Goal: Task Accomplishment & Management: Manage account settings

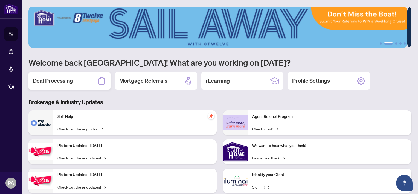
click at [51, 80] on h2 "Deal Processing" at bounding box center [53, 81] width 40 height 8
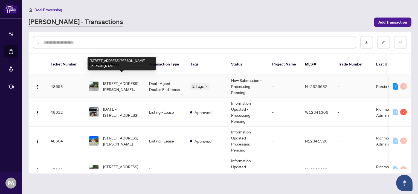
click at [138, 81] on span "[STREET_ADDRESS][PERSON_NAME][PERSON_NAME]" at bounding box center [121, 86] width 37 height 12
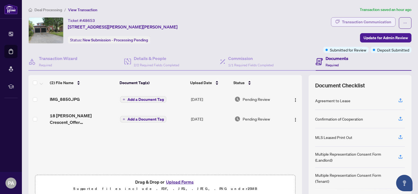
click at [366, 22] on div "Transaction Communication" at bounding box center [366, 22] width 49 height 9
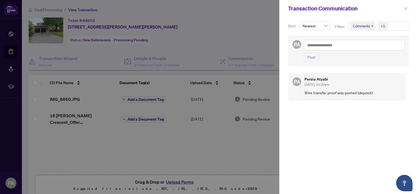
click at [407, 6] on span "button" at bounding box center [406, 8] width 4 height 9
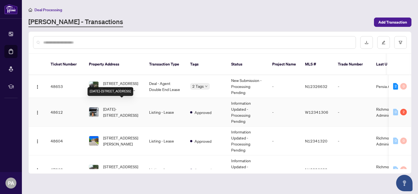
click at [119, 106] on span "[DATE]-[STREET_ADDRESS]" at bounding box center [121, 112] width 37 height 12
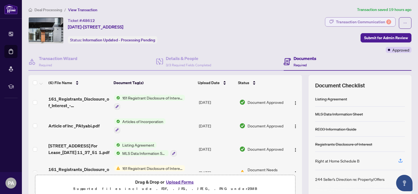
click at [359, 24] on div "Transaction Communication 2" at bounding box center [363, 22] width 55 height 9
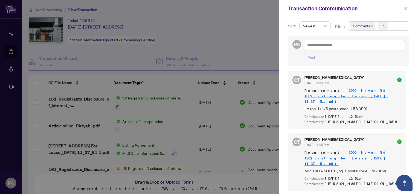
scroll to position [331, 0]
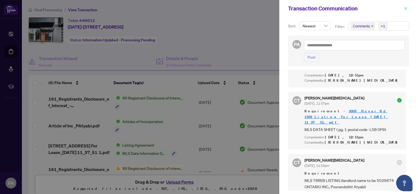
click at [404, 7] on icon "close" at bounding box center [405, 8] width 3 height 3
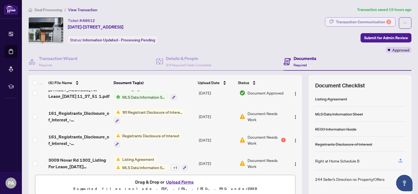
scroll to position [57, 0]
